Goal: Navigation & Orientation: Find specific page/section

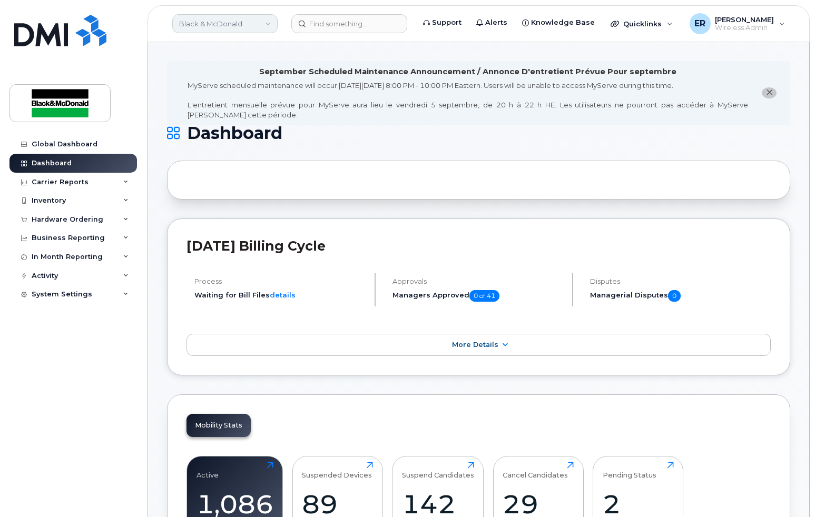
click at [269, 24] on link "Black & McDonald" at bounding box center [224, 23] width 105 height 19
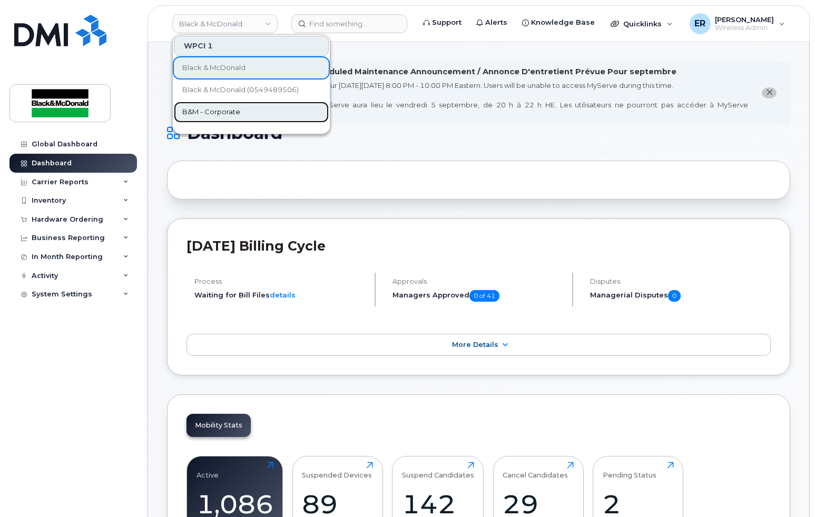
click at [216, 113] on span "B&M - Corporate" at bounding box center [211, 112] width 58 height 11
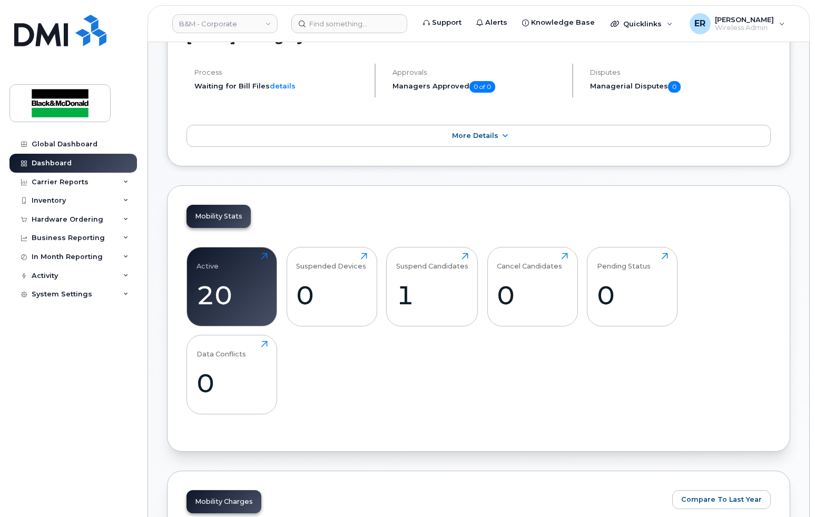
scroll to position [316, 0]
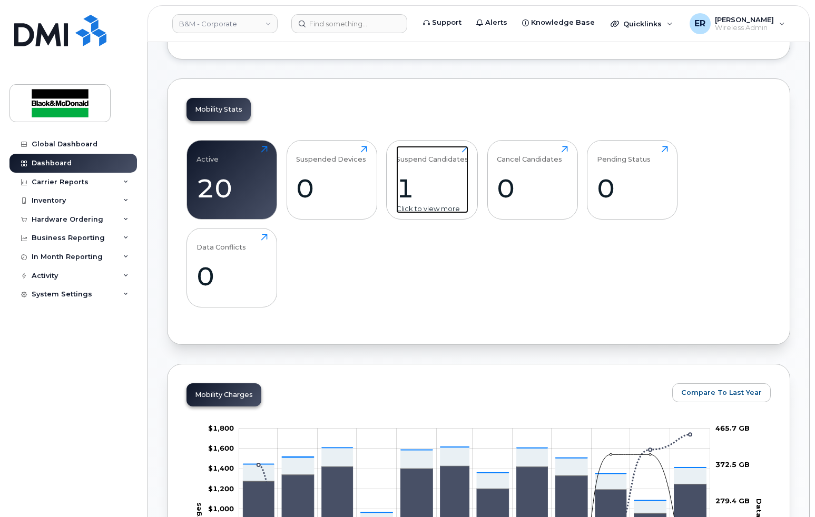
click at [422, 187] on div "1" at bounding box center [432, 188] width 72 height 31
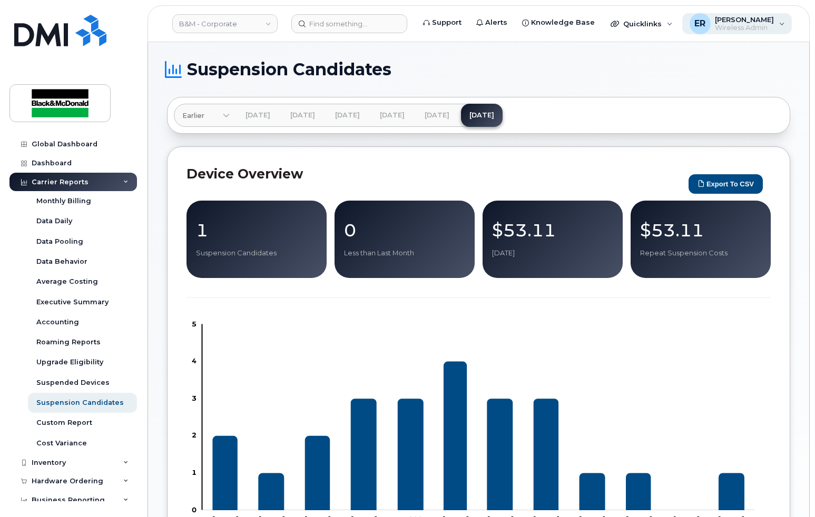
click at [777, 23] on div "ER [PERSON_NAME] Wireless Admin" at bounding box center [737, 23] width 110 height 21
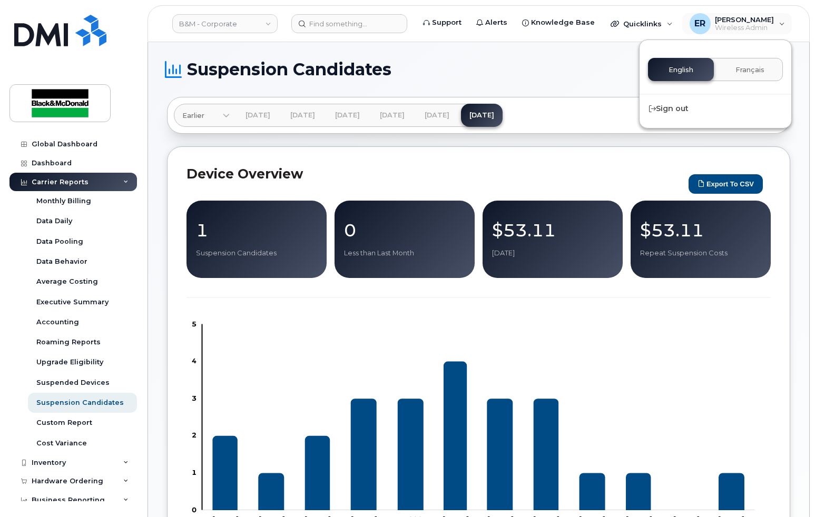
click at [561, 75] on h1 "Suspension Candidates" at bounding box center [476, 69] width 618 height 17
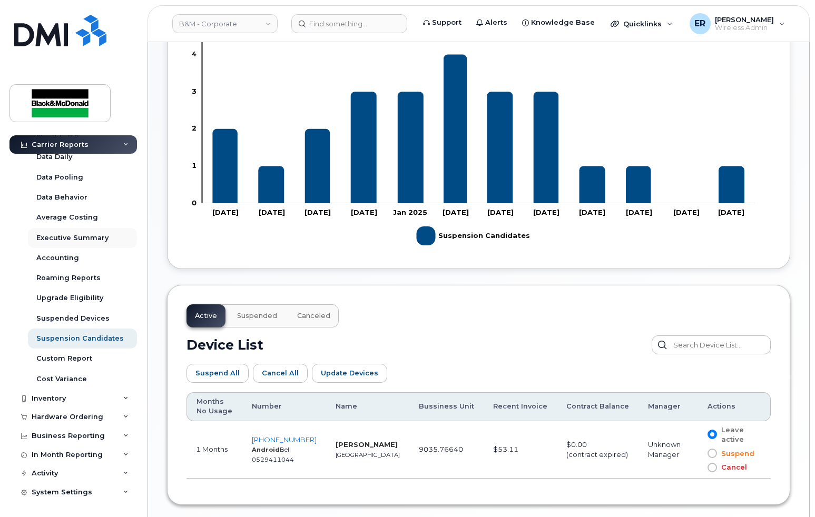
scroll to position [348, 0]
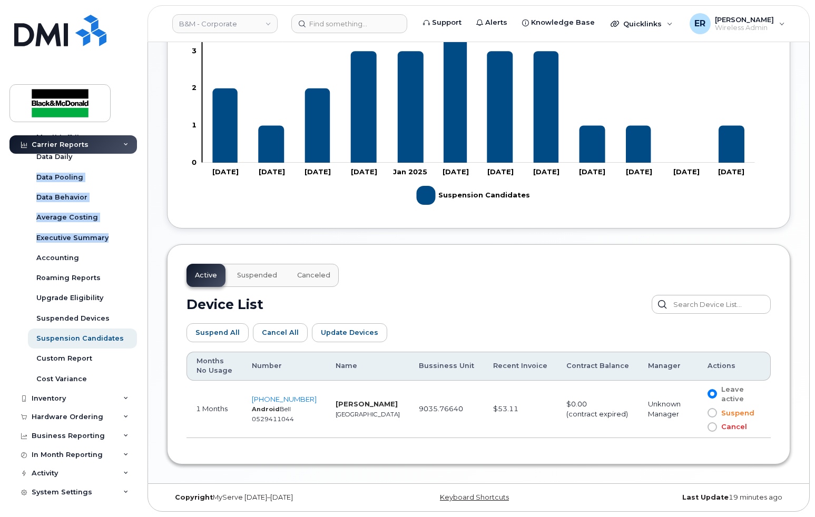
drag, startPoint x: 140, startPoint y: 229, endPoint x: 141, endPoint y: 161, distance: 67.9
click at [141, 161] on div "Global Dashboard Dashboard Carrier Reports Monthly Billing Data Daily Data Pool…" at bounding box center [71, 258] width 143 height 517
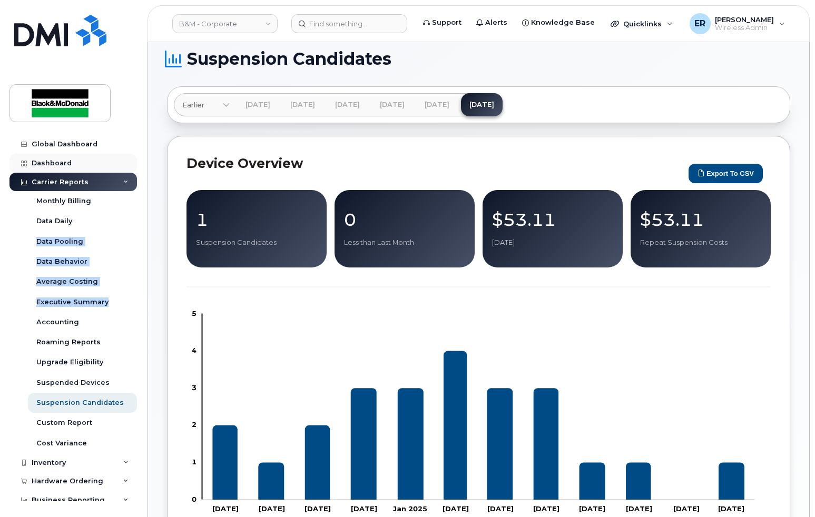
scroll to position [0, 0]
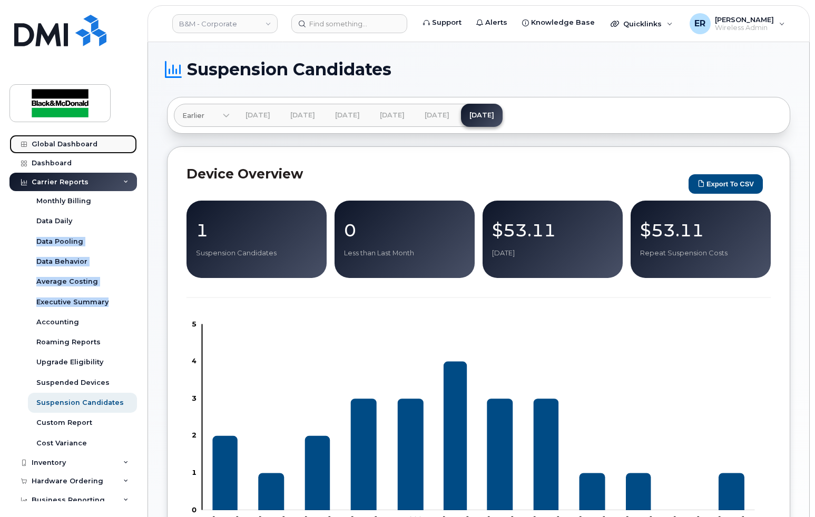
click at [60, 143] on div "Global Dashboard" at bounding box center [65, 144] width 66 height 8
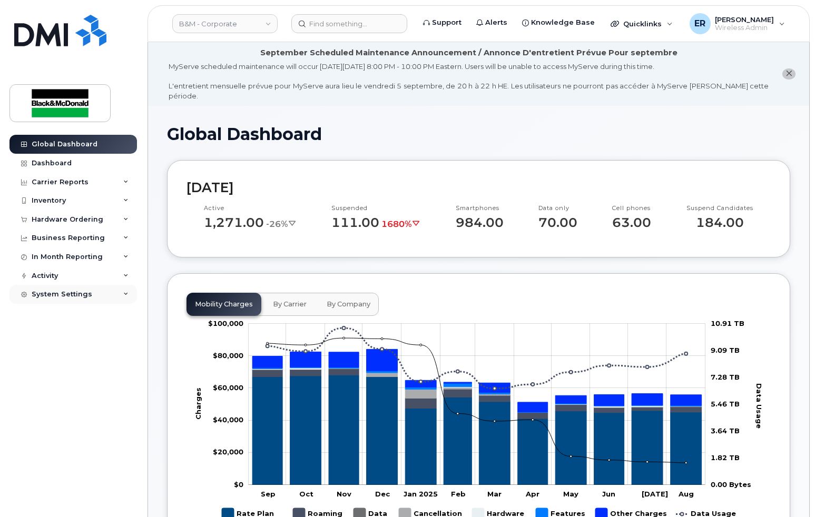
click at [127, 295] on icon at bounding box center [125, 294] width 5 height 5
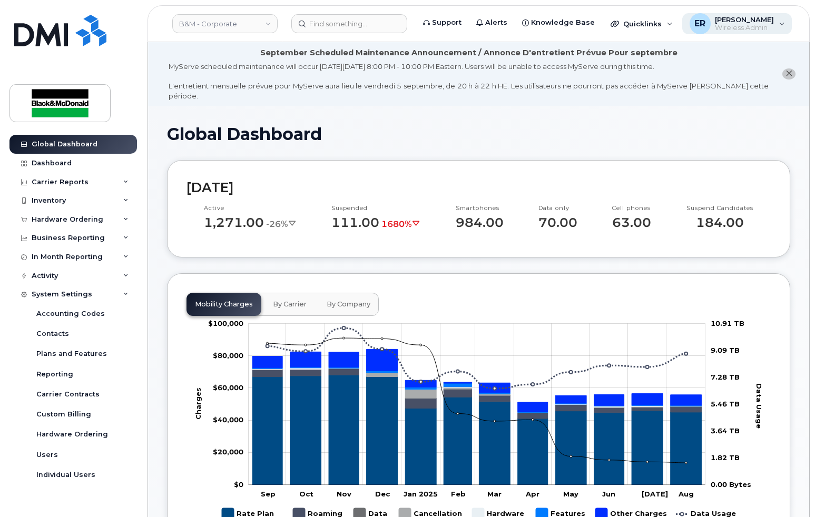
click at [778, 25] on div "ER [PERSON_NAME] Wireless Admin" at bounding box center [737, 23] width 110 height 21
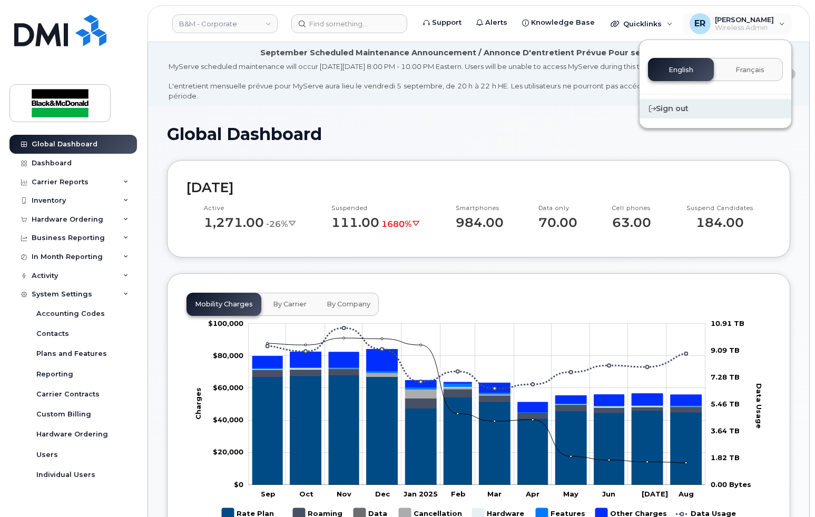
click at [668, 109] on div "Sign out" at bounding box center [715, 108] width 152 height 19
